Goal: Use online tool/utility: Utilize a website feature to perform a specific function

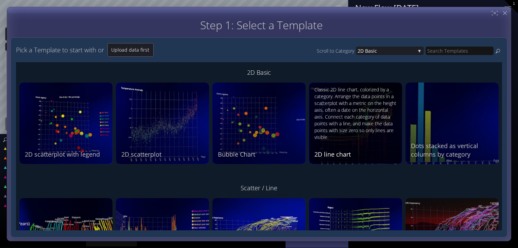
click at [379, 120] on div "Classic 2D line chart, colorized by a category. Arrange the data points in a sc…" at bounding box center [356, 113] width 84 height 54
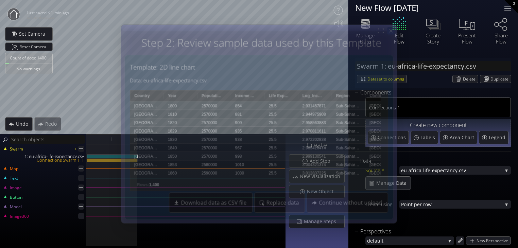
click at [393, 30] on icon at bounding box center [391, 31] width 6 height 6
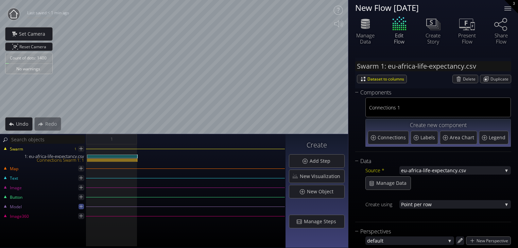
click at [82, 203] on icon at bounding box center [81, 206] width 6 height 6
type input "Model 1:"
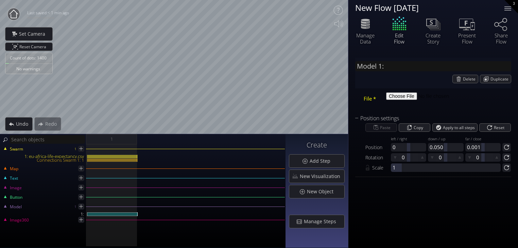
click at [99, 211] on div "Model 1 1:" at bounding box center [143, 212] width 284 height 8
click at [403, 99] on input "file" at bounding box center [432, 96] width 92 height 8
type input "C:\fakepath\Drug_VIZ6.fbx"
click at [395, 99] on input "file" at bounding box center [432, 96] width 92 height 8
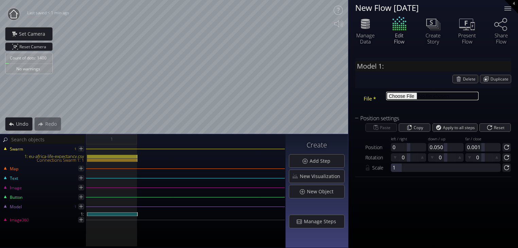
type input "C:\fakepath\Man on bed.glb"
click at [397, 95] on input "file" at bounding box center [432, 96] width 92 height 8
click at [395, 95] on input "file" at bounding box center [432, 96] width 92 height 8
click at [396, 100] on input "file" at bounding box center [432, 96] width 92 height 8
click at [386, 92] on input "file" at bounding box center [432, 96] width 92 height 8
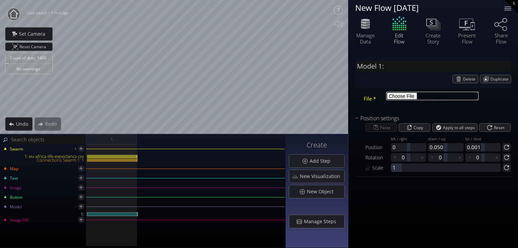
click at [401, 95] on input "file" at bounding box center [432, 96] width 92 height 8
click at [398, 96] on input "file" at bounding box center [432, 96] width 92 height 8
type input "C:\fakepath\Flow Test GLB.glb"
click at [396, 100] on input "file" at bounding box center [432, 96] width 92 height 8
type input "C:\fakepath\human_base_mesh_[DEMOGRAPHIC_DATA].glb"
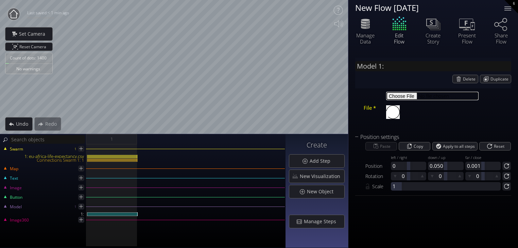
type input "Model 1: human_base_mesh_[DEMOGRAPHIC_DATA]"
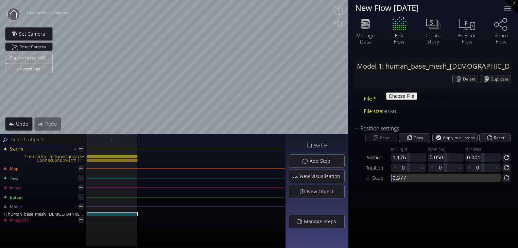
drag, startPoint x: 402, startPoint y: 178, endPoint x: 391, endPoint y: 178, distance: 10.9
click at [391, 178] on div at bounding box center [446, 178] width 110 height 8
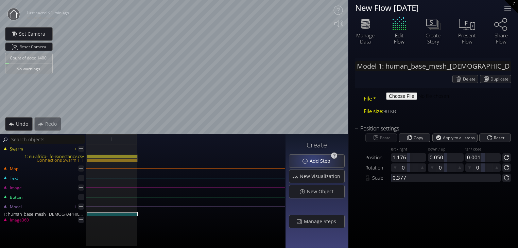
click at [314, 160] on span "Add Step" at bounding box center [321, 161] width 25 height 7
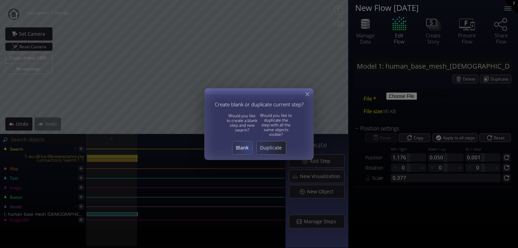
click at [247, 148] on span "Blank" at bounding box center [242, 147] width 20 height 7
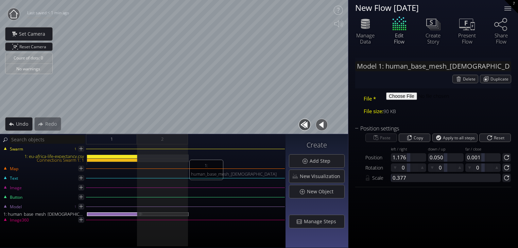
click at [140, 214] on img at bounding box center [140, 213] width 5 height 3
click at [117, 139] on div "1" at bounding box center [111, 139] width 51 height 10
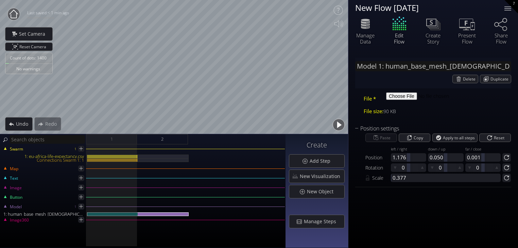
click at [339, 126] on button "button" at bounding box center [338, 124] width 15 height 15
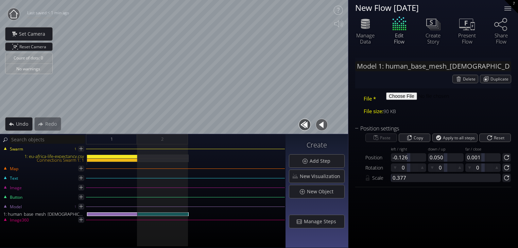
click at [323, 125] on button "button" at bounding box center [321, 124] width 15 height 15
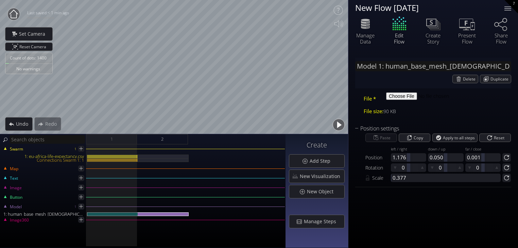
click at [341, 125] on button "button" at bounding box center [338, 124] width 15 height 15
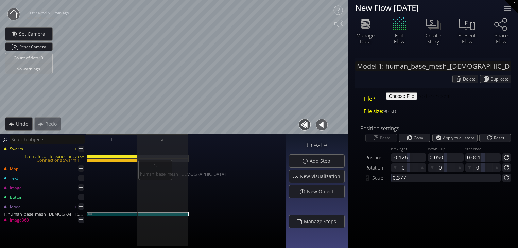
click at [115, 215] on div "1: human_base_mesh_[DEMOGRAPHIC_DATA]" at bounding box center [112, 214] width 51 height 4
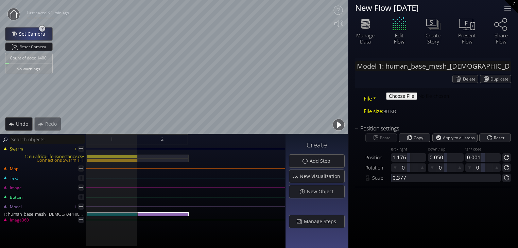
click at [29, 38] on div "Set Camera" at bounding box center [28, 34] width 47 height 13
click at [336, 124] on button "button" at bounding box center [338, 124] width 15 height 15
